Goal: Task Accomplishment & Management: Use online tool/utility

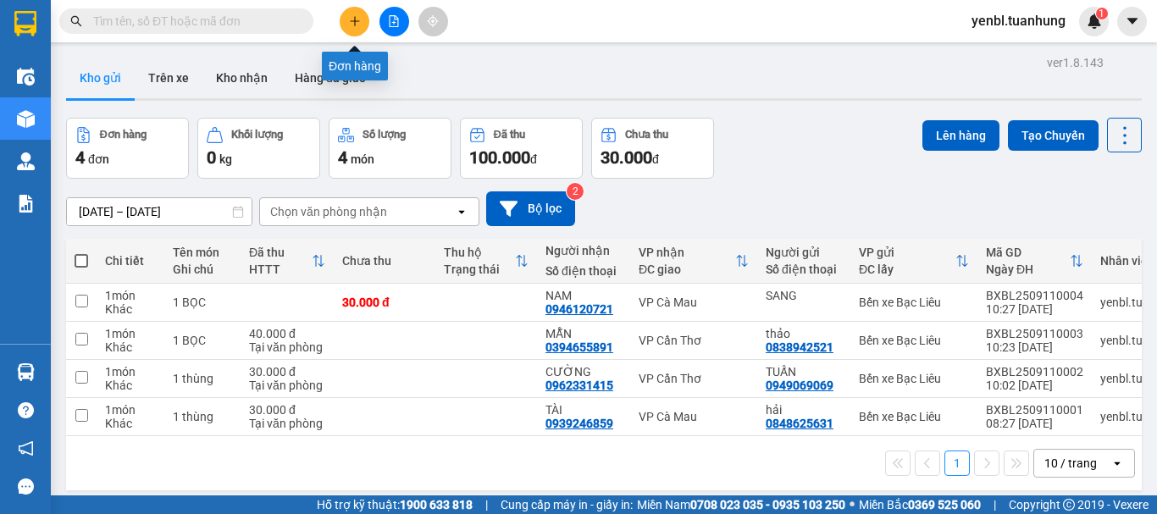
click at [347, 18] on button at bounding box center [355, 22] width 30 height 30
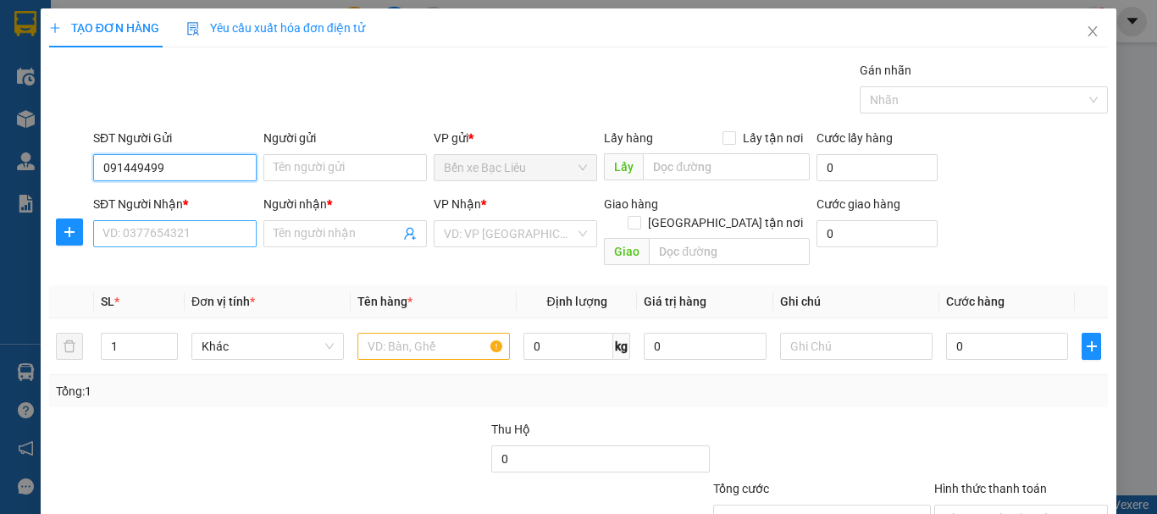
type input "0914494995"
click at [218, 204] on div "0914494995 - LUYẾN" at bounding box center [172, 201] width 141 height 19
type input "LUYẾN"
type input "0914494995"
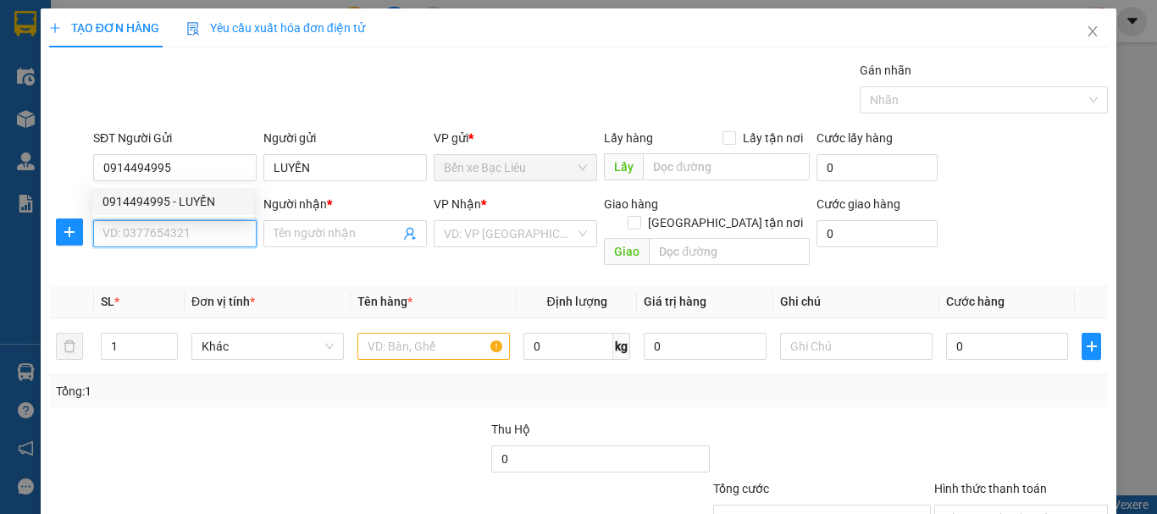
click at [225, 233] on input "SĐT Người Nhận *" at bounding box center [174, 233] width 163 height 27
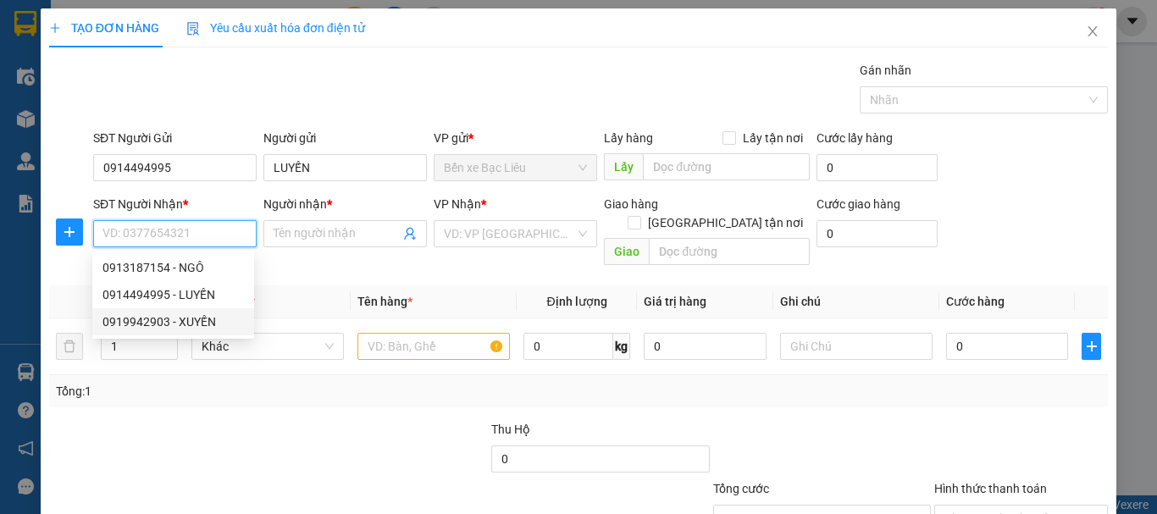
click at [213, 318] on div "0919942903 - XUYẾN" at bounding box center [172, 321] width 141 height 19
type input "0919942903"
type input "XUYẾN"
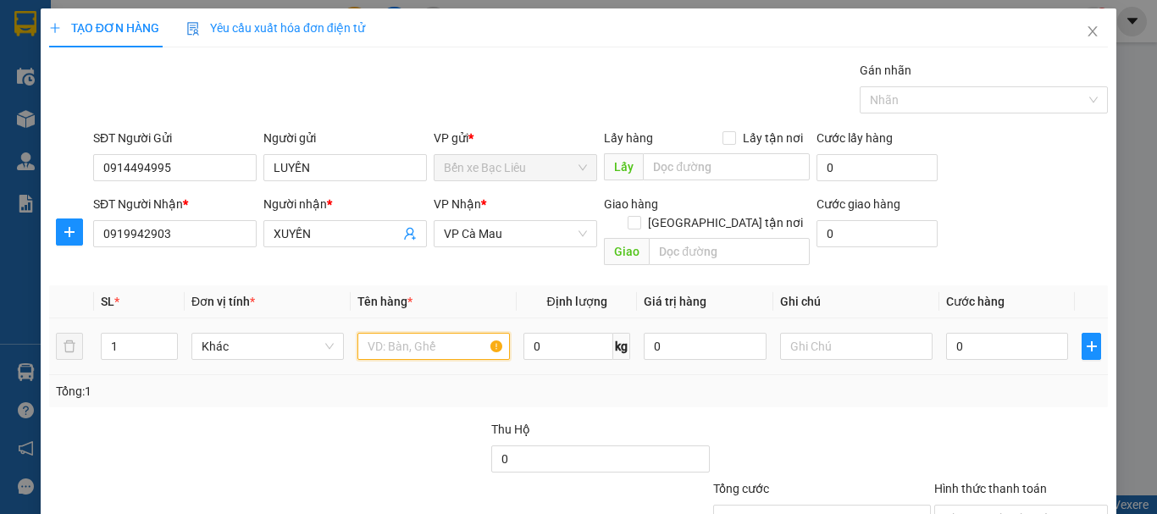
click at [414, 333] on input "text" at bounding box center [433, 346] width 152 height 27
type input "1 THÙNG"
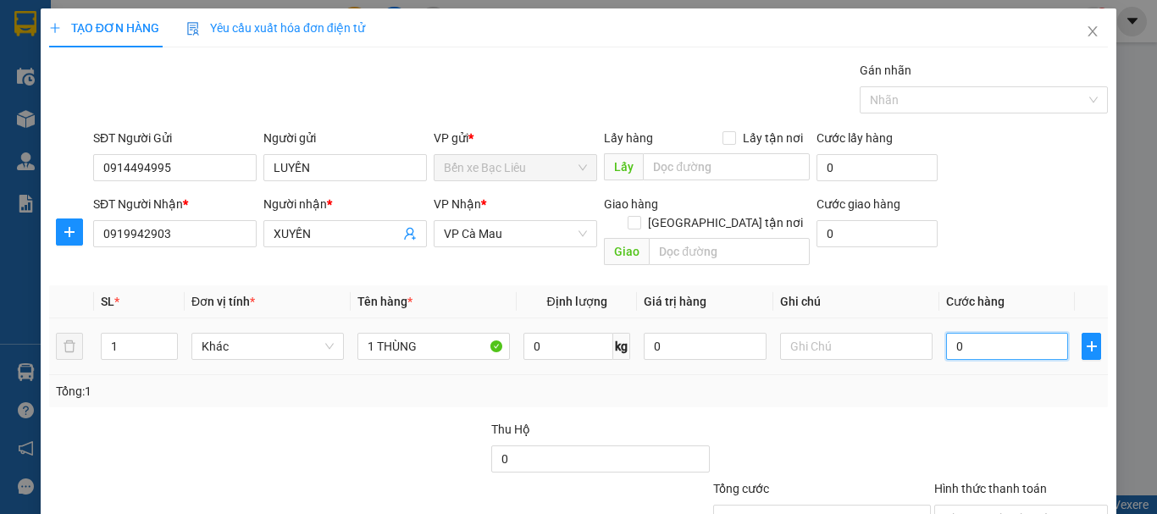
click at [964, 333] on input "0" at bounding box center [1007, 346] width 122 height 27
type input "4"
type input "40"
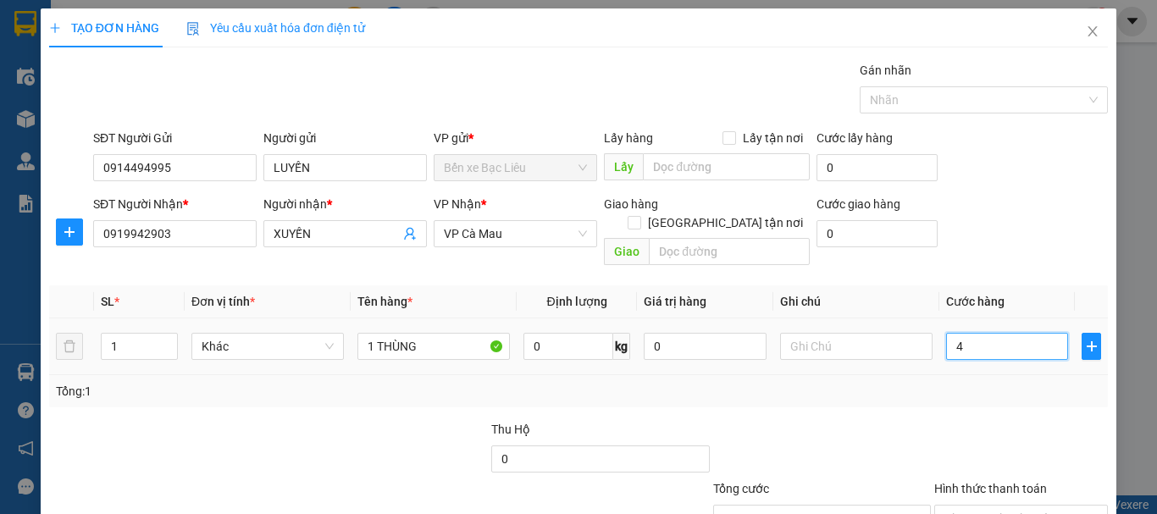
type input "40"
type input "40.000"
click at [966, 389] on div "Transit Pickup Surcharge Ids Transit Deliver Surcharge Ids Transit Deliver Surc…" at bounding box center [578, 336] width 1058 height 551
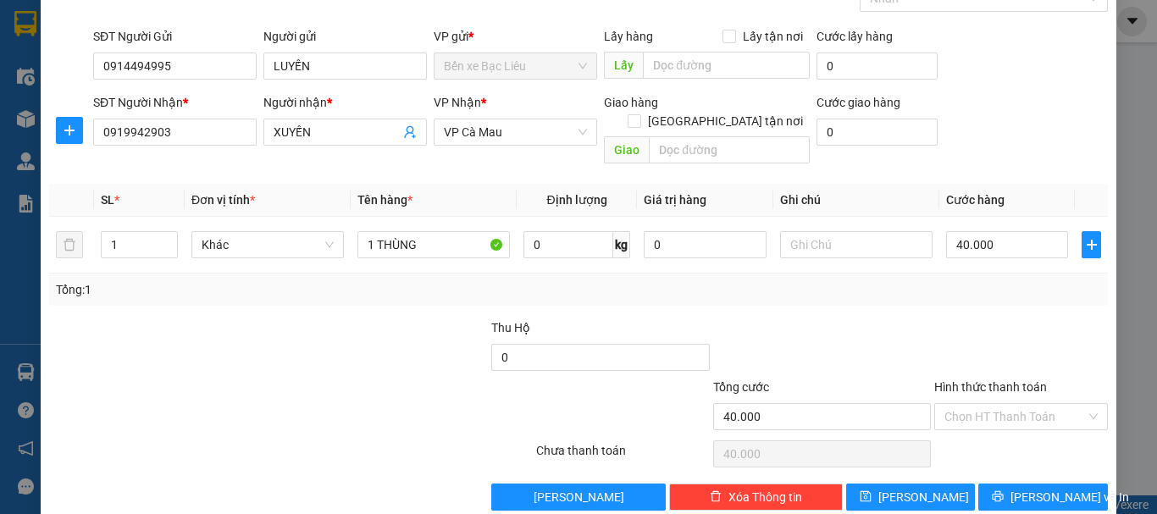
scroll to position [113, 0]
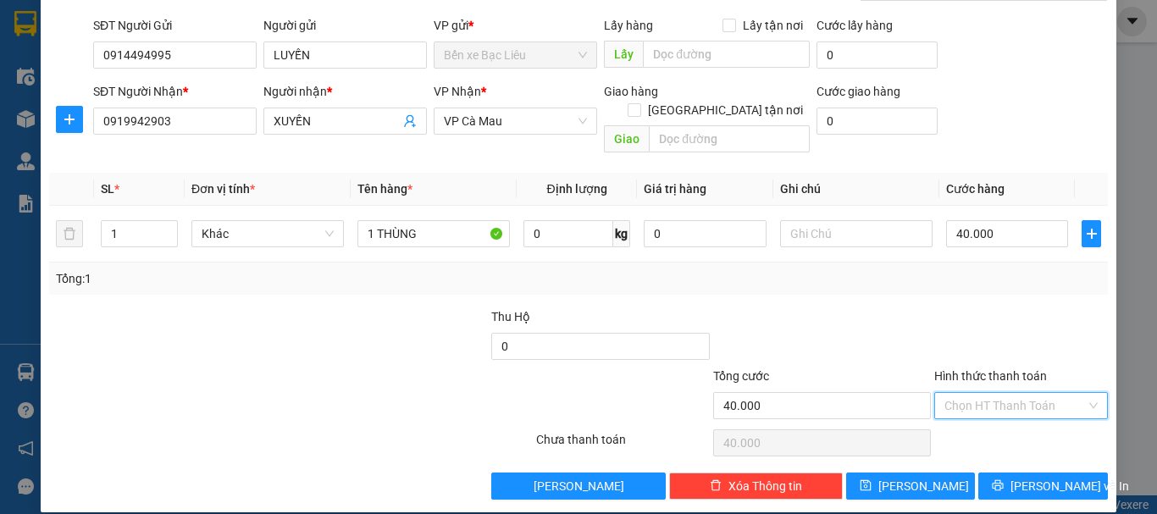
click at [969, 393] on input "Hình thức thanh toán" at bounding box center [1014, 405] width 141 height 25
click at [983, 410] on div "Tại văn phòng" at bounding box center [1011, 420] width 172 height 27
type input "0"
click at [1019, 477] on span "[PERSON_NAME] và In" at bounding box center [1069, 486] width 119 height 19
